Goal: Transaction & Acquisition: Purchase product/service

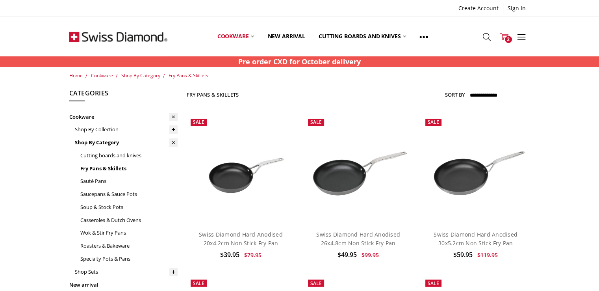
click at [504, 33] on icon at bounding box center [504, 36] width 9 height 9
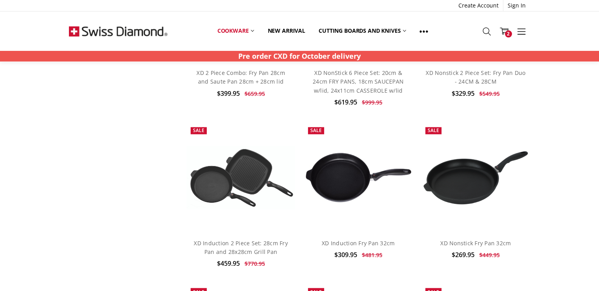
scroll to position [1339, 0]
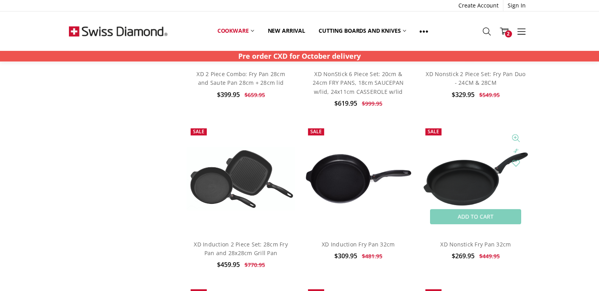
click at [457, 170] on img at bounding box center [475, 179] width 109 height 58
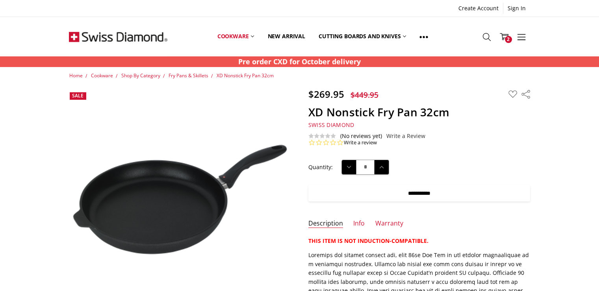
click at [440, 191] on input "**********" at bounding box center [419, 193] width 222 height 17
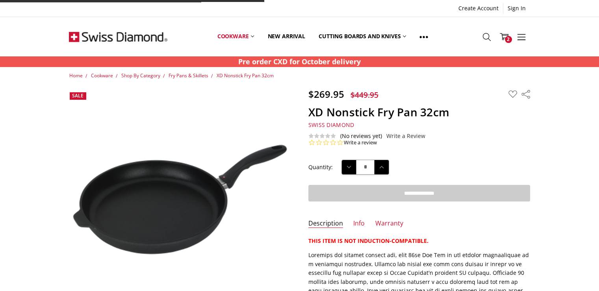
type input "**********"
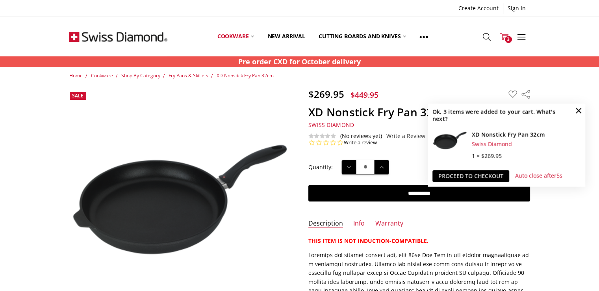
click at [504, 33] on icon at bounding box center [504, 36] width 9 height 9
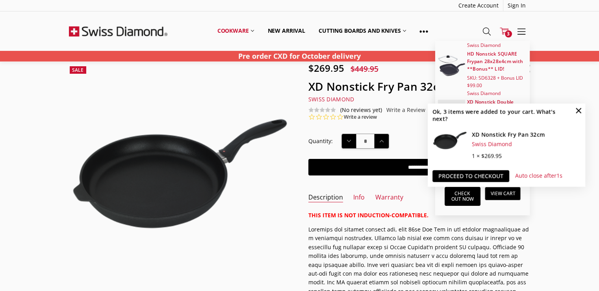
scroll to position [39, 0]
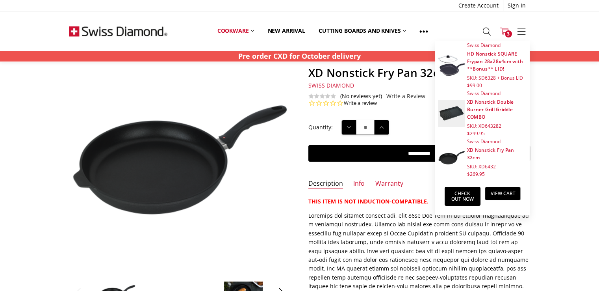
click at [447, 66] on img at bounding box center [451, 65] width 27 height 21
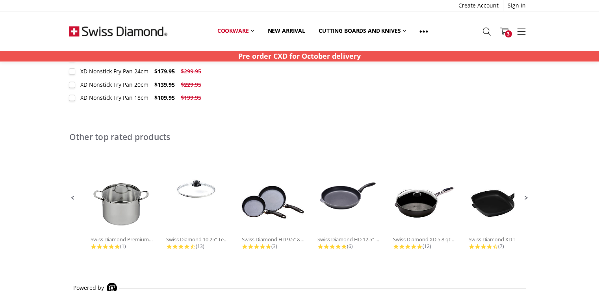
scroll to position [433, 0]
click at [508, 207] on img at bounding box center [499, 201] width 63 height 63
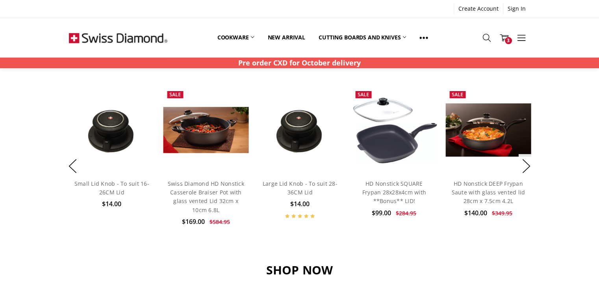
scroll to position [551, 0]
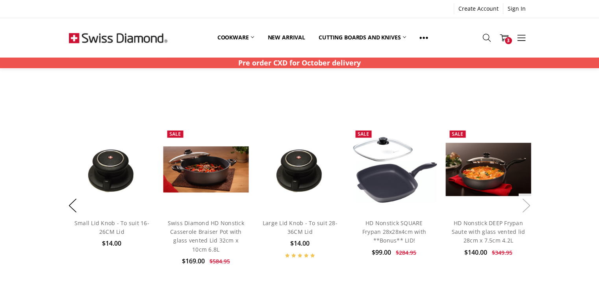
click at [529, 205] on button "Next" at bounding box center [527, 205] width 16 height 24
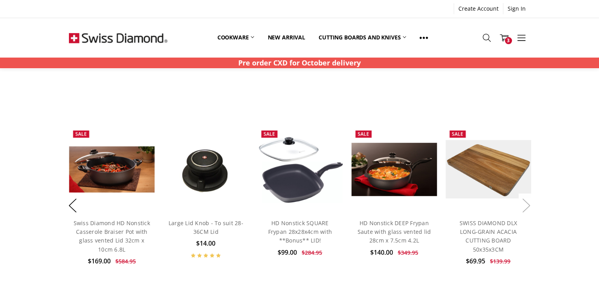
click at [529, 205] on button "Next" at bounding box center [527, 205] width 16 height 24
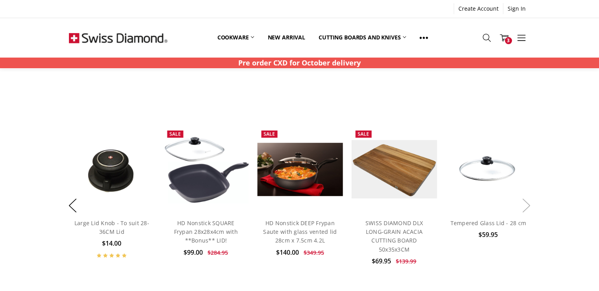
click at [529, 205] on button "Next" at bounding box center [527, 205] width 16 height 24
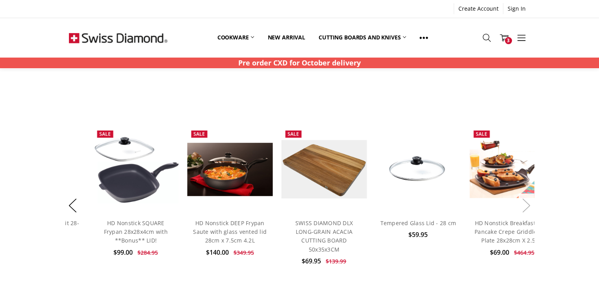
click at [529, 205] on button "Next" at bounding box center [527, 205] width 16 height 24
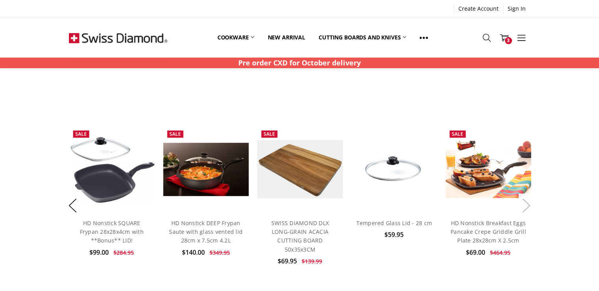
click at [529, 205] on button "Next" at bounding box center [527, 205] width 16 height 24
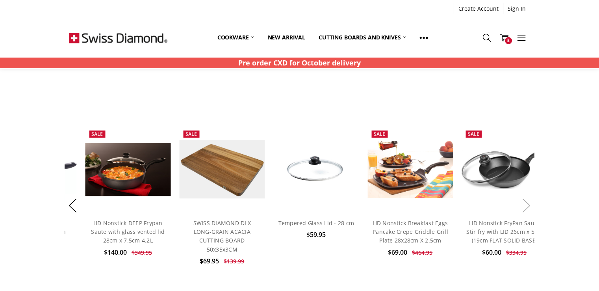
click at [529, 205] on button "Next" at bounding box center [527, 205] width 16 height 24
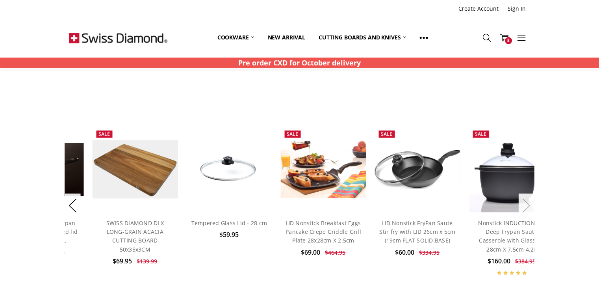
click at [529, 205] on button "Next" at bounding box center [527, 205] width 16 height 24
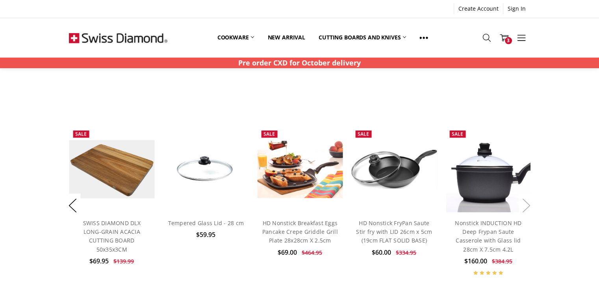
click at [529, 205] on button "Next" at bounding box center [527, 205] width 16 height 24
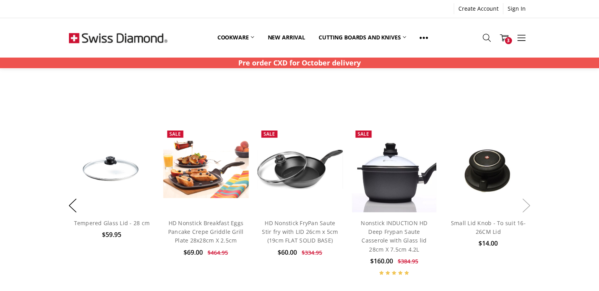
click at [529, 205] on button "Next" at bounding box center [527, 205] width 16 height 24
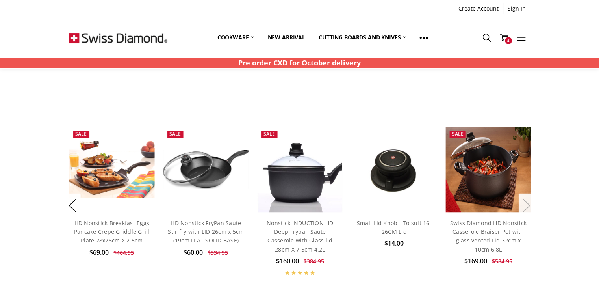
click at [529, 205] on button "Next" at bounding box center [527, 205] width 16 height 24
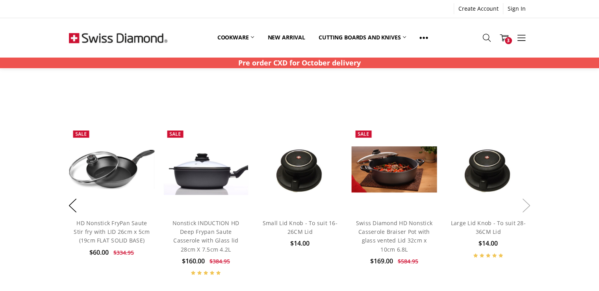
click at [529, 205] on button "Next" at bounding box center [527, 205] width 16 height 24
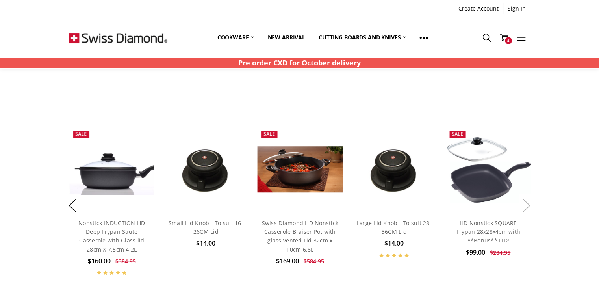
click at [529, 205] on button "Next" at bounding box center [527, 205] width 16 height 24
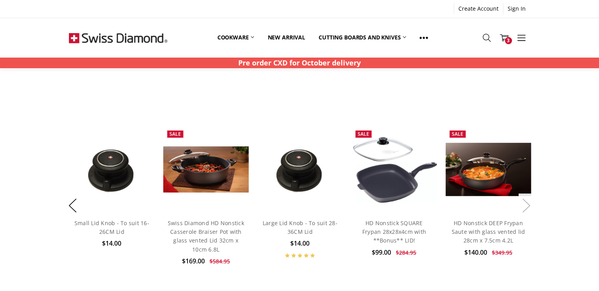
click at [529, 205] on button "Next" at bounding box center [527, 205] width 16 height 24
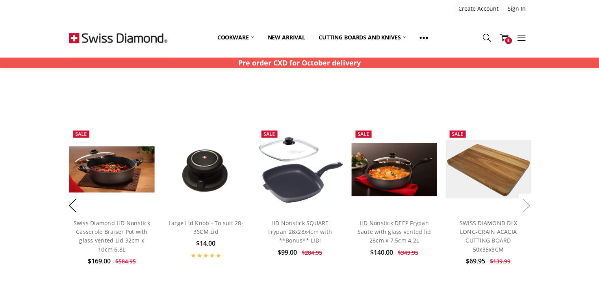
click at [529, 205] on button "Next" at bounding box center [527, 205] width 16 height 24
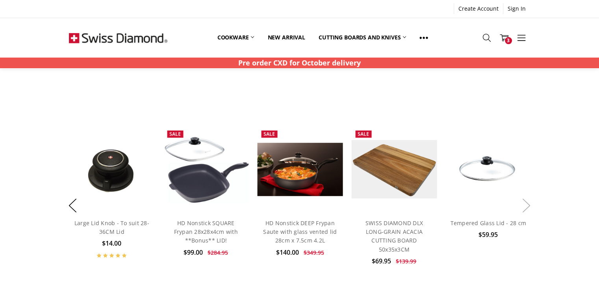
click at [529, 205] on button "Next" at bounding box center [527, 205] width 16 height 24
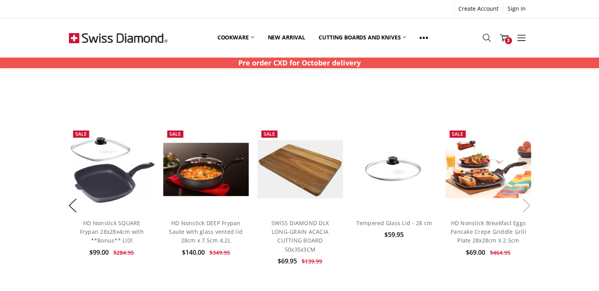
click at [529, 205] on button "Next" at bounding box center [527, 205] width 16 height 24
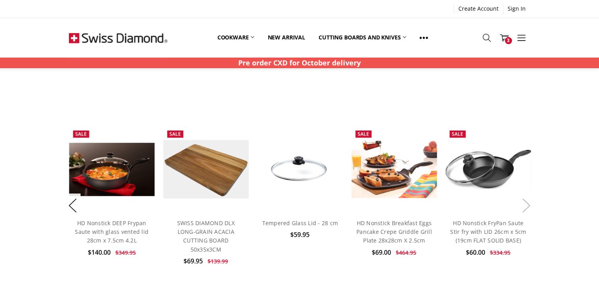
click at [529, 205] on button "Next" at bounding box center [527, 205] width 16 height 24
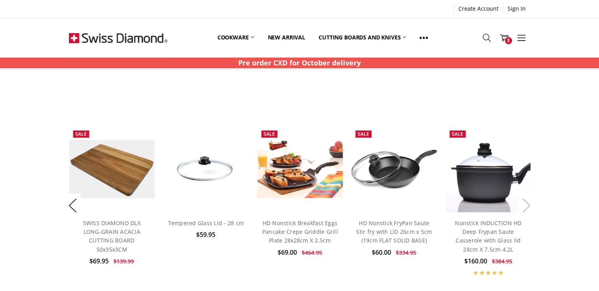
click at [529, 205] on button "Next" at bounding box center [527, 205] width 16 height 24
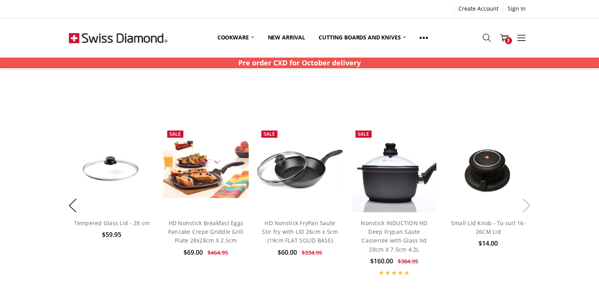
click at [529, 205] on button "Next" at bounding box center [527, 205] width 16 height 24
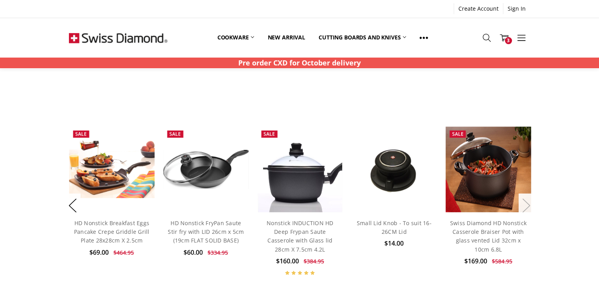
click at [529, 205] on button "Next" at bounding box center [527, 205] width 16 height 24
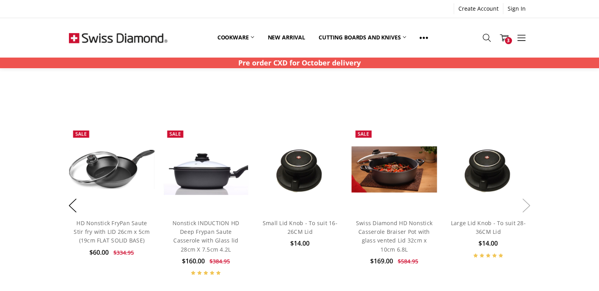
click at [529, 205] on button "Next" at bounding box center [527, 205] width 16 height 24
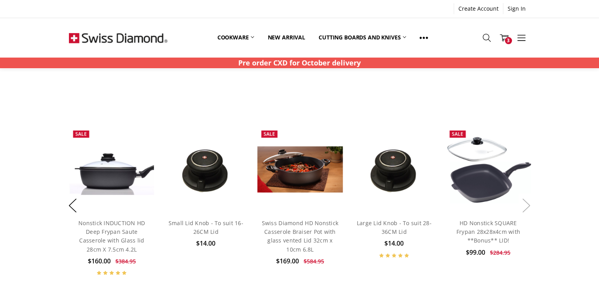
click at [529, 205] on button "Next" at bounding box center [527, 205] width 16 height 24
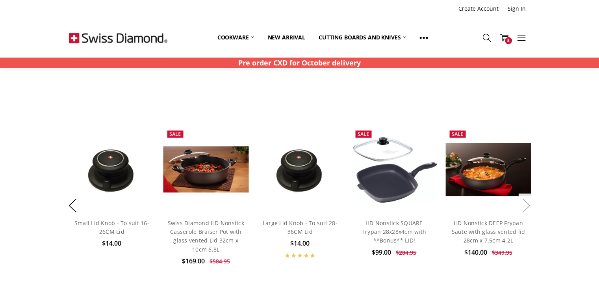
click at [529, 205] on button "Next" at bounding box center [527, 205] width 16 height 24
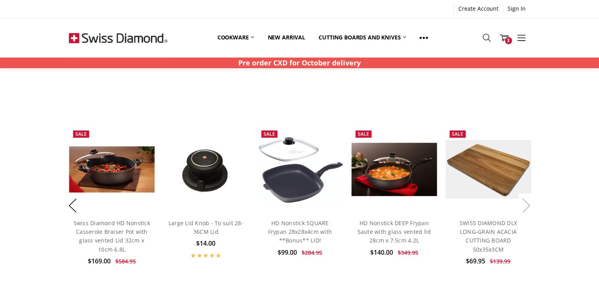
click at [529, 205] on button "Next" at bounding box center [527, 205] width 16 height 24
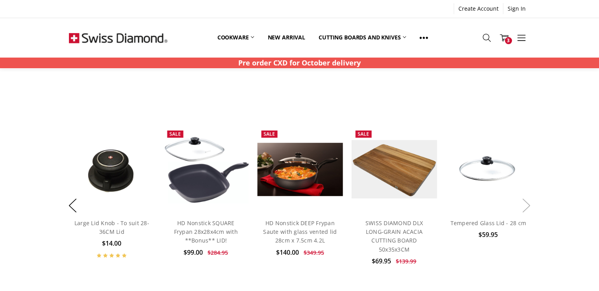
click at [529, 205] on button "Next" at bounding box center [527, 205] width 16 height 24
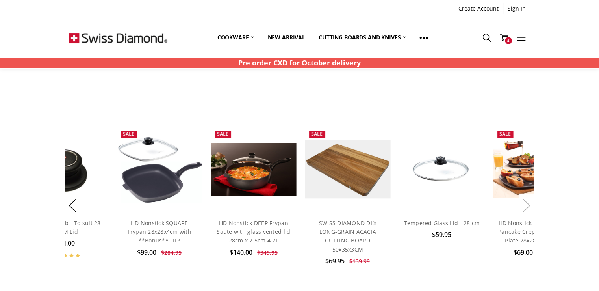
click at [529, 205] on button "Next" at bounding box center [527, 205] width 16 height 24
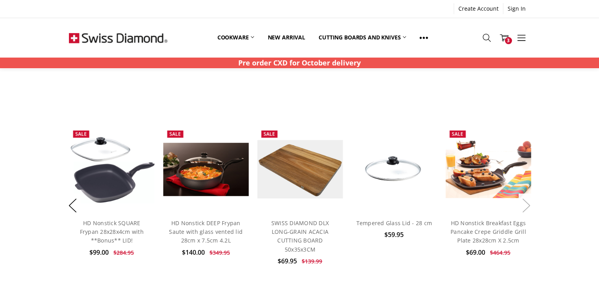
click at [529, 205] on button "Next" at bounding box center [527, 205] width 16 height 24
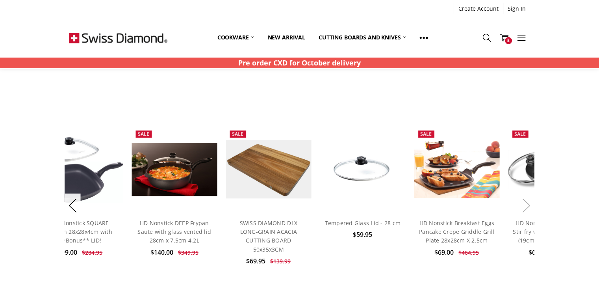
click at [529, 205] on button "Next" at bounding box center [527, 205] width 16 height 24
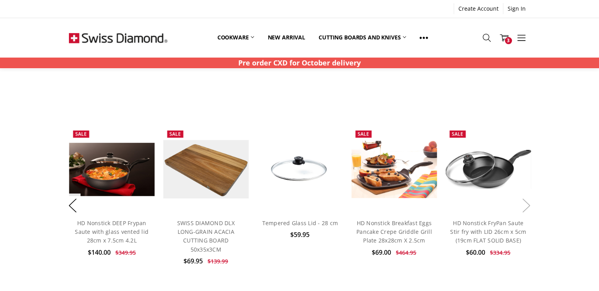
click at [529, 205] on button "Next" at bounding box center [527, 205] width 16 height 24
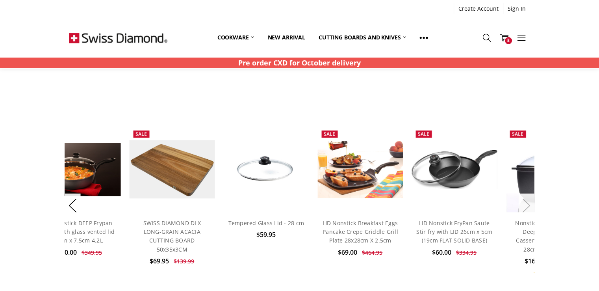
click at [529, 205] on button "Next" at bounding box center [527, 205] width 16 height 24
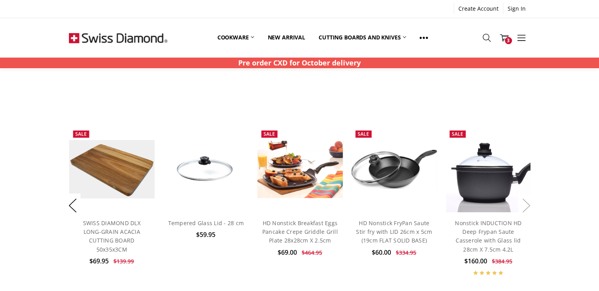
click at [529, 205] on button "Next" at bounding box center [527, 205] width 16 height 24
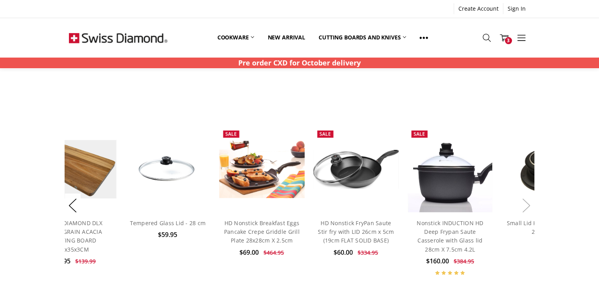
click at [529, 205] on button "Next" at bounding box center [527, 205] width 16 height 24
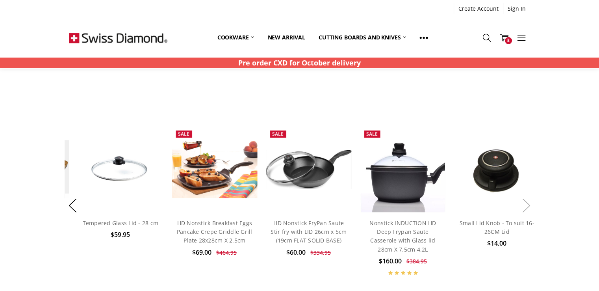
click at [529, 205] on button "Next" at bounding box center [527, 205] width 16 height 24
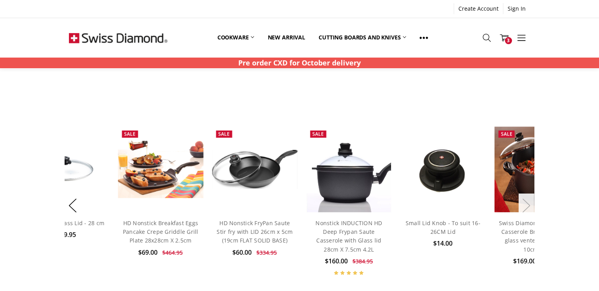
click at [529, 205] on button "Next" at bounding box center [527, 205] width 16 height 24
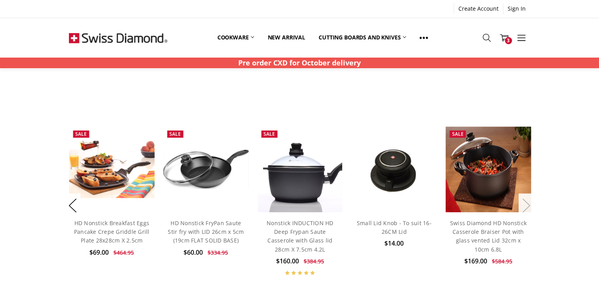
click at [529, 205] on button "Next" at bounding box center [527, 205] width 16 height 24
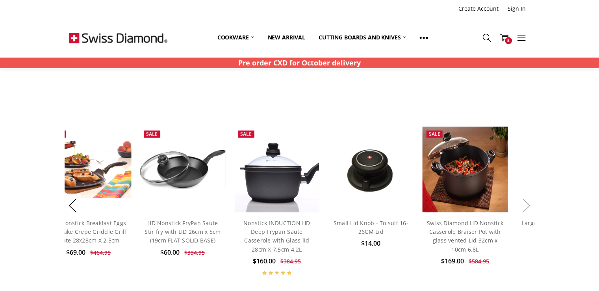
click at [529, 205] on button "Next" at bounding box center [527, 205] width 16 height 24
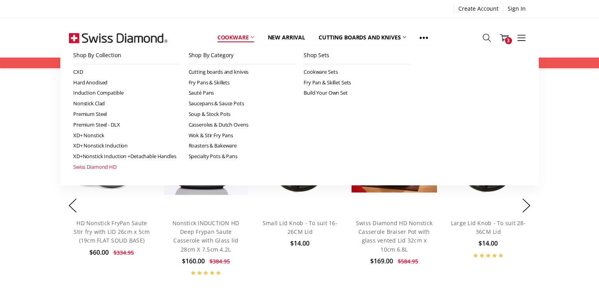
click at [98, 166] on link "Swiss Diamond HD" at bounding box center [126, 166] width 107 height 11
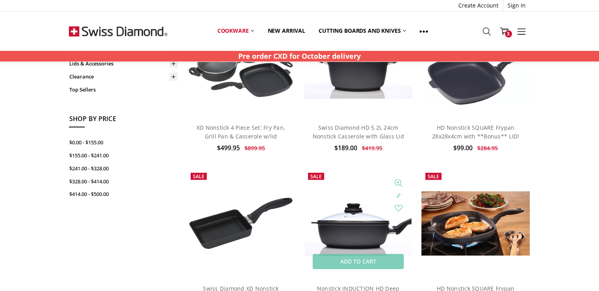
scroll to position [315, 0]
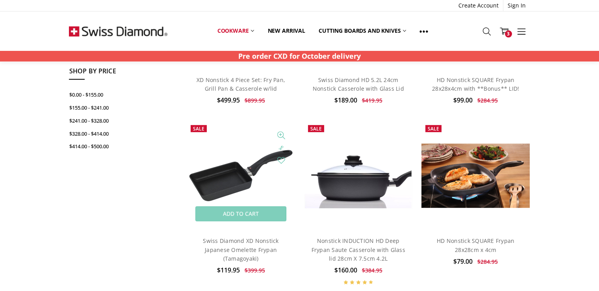
click at [236, 184] on img at bounding box center [241, 175] width 109 height 56
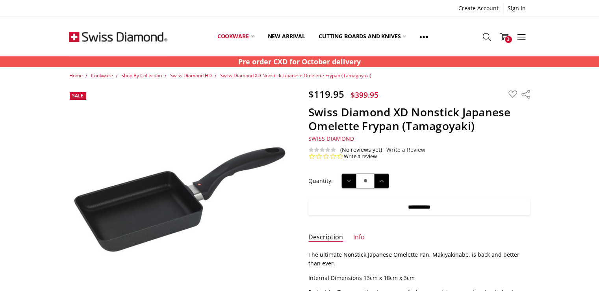
click at [429, 206] on input "**********" at bounding box center [419, 206] width 222 height 17
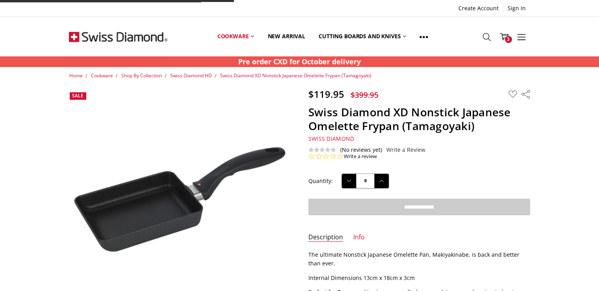
type input "**********"
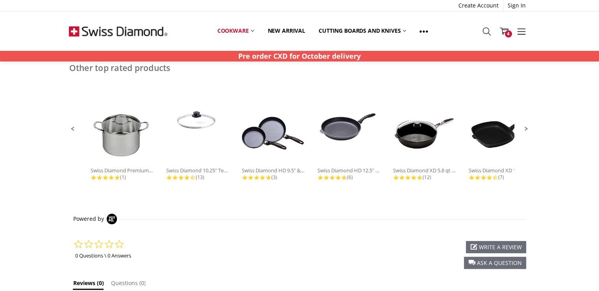
scroll to position [433, 0]
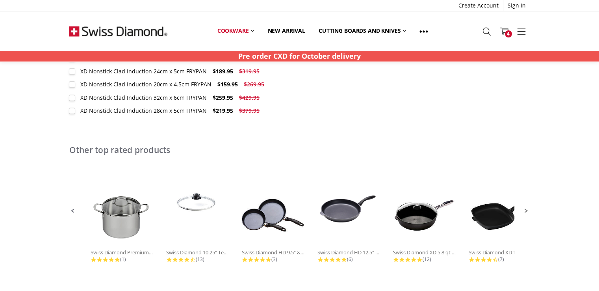
click at [527, 209] on span "Next Promoted Products Page" at bounding box center [526, 210] width 7 height 7
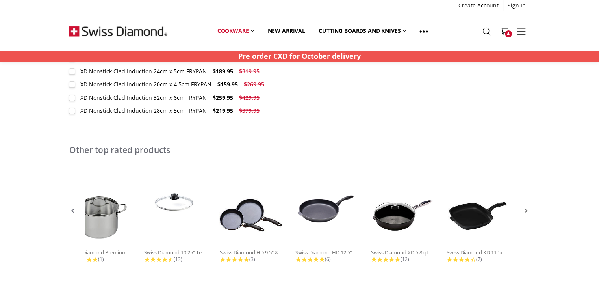
click at [527, 209] on span "Next Promoted Products Page" at bounding box center [526, 210] width 7 height 7
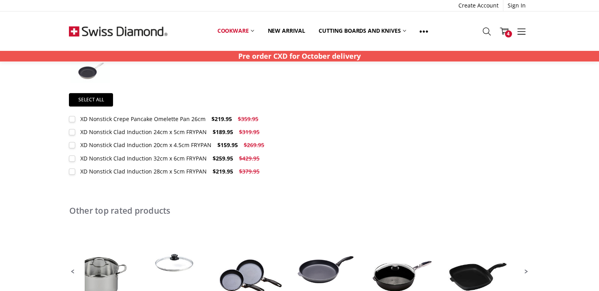
scroll to position [354, 0]
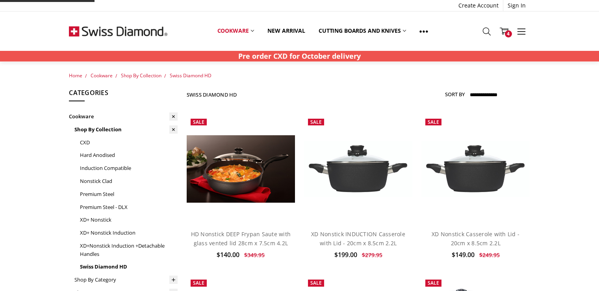
scroll to position [312, 0]
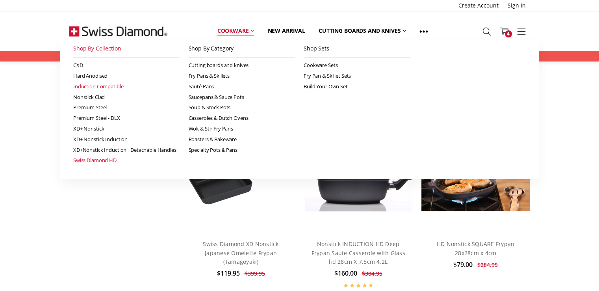
click at [115, 87] on link "Induction Compatible" at bounding box center [126, 86] width 107 height 11
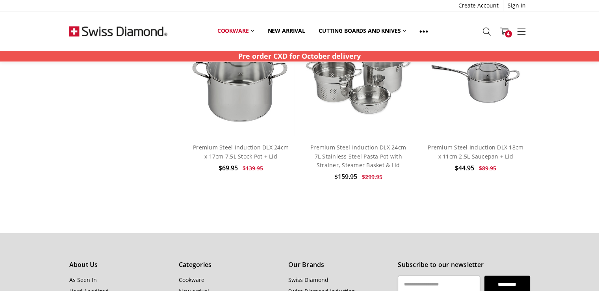
scroll to position [2481, 0]
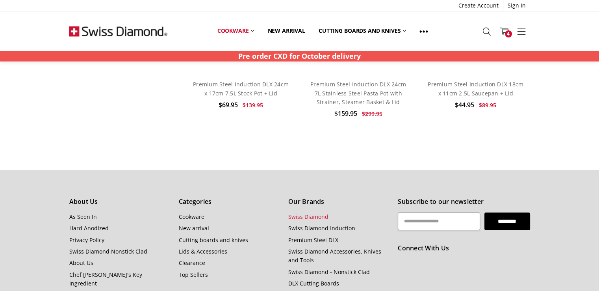
click at [325, 213] on link "Swiss Diamond" at bounding box center [308, 216] width 40 height 7
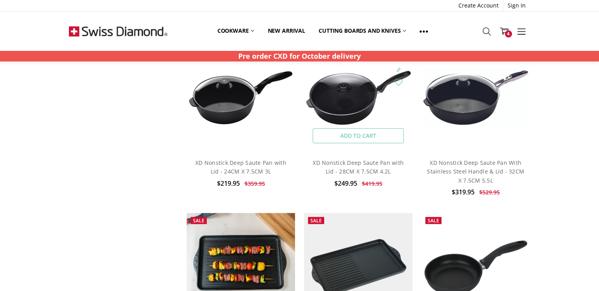
scroll to position [3494, 0]
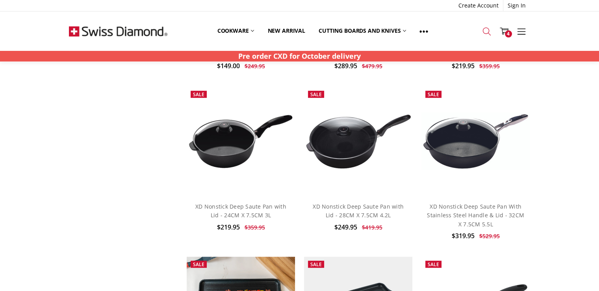
click at [489, 30] on icon at bounding box center [486, 31] width 9 height 9
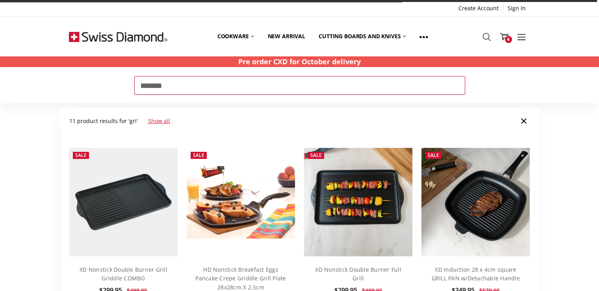
type input "*******"
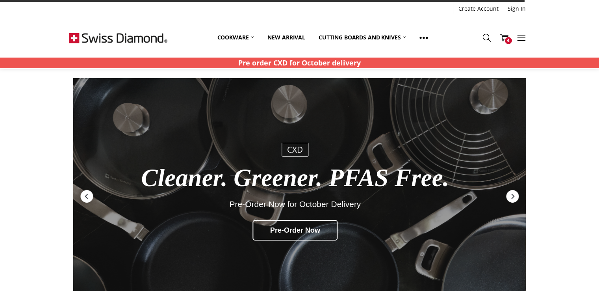
scroll to position [551, 0]
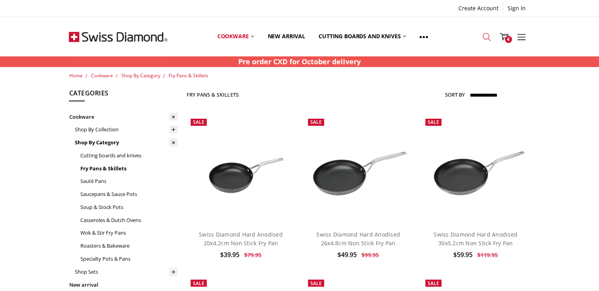
click at [486, 36] on icon at bounding box center [486, 37] width 9 height 9
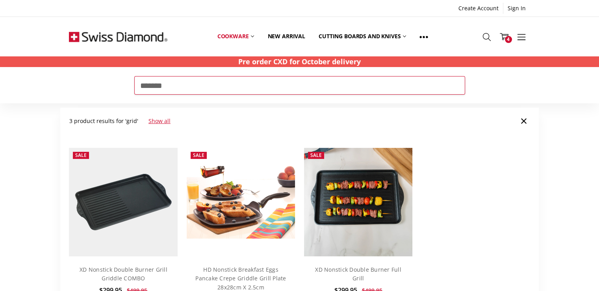
type input "*******"
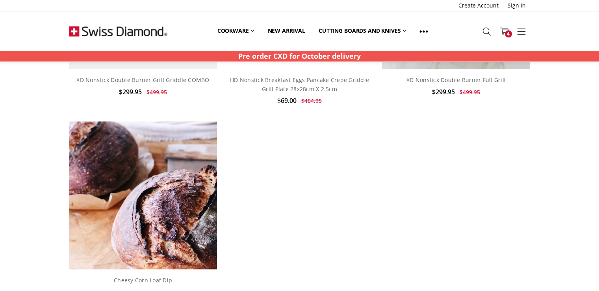
scroll to position [354, 0]
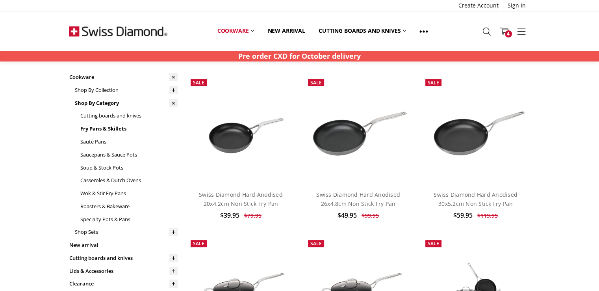
scroll to position [118, 0]
